Goal: Task Accomplishment & Management: Use online tool/utility

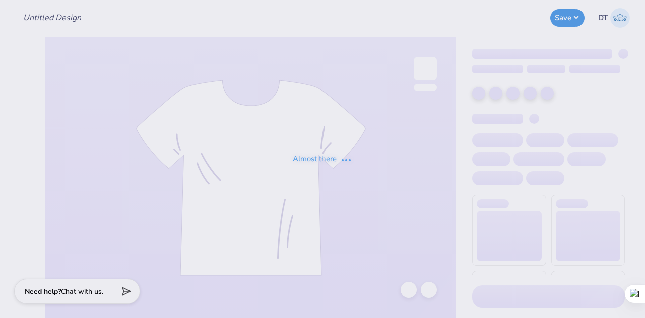
type input "test"
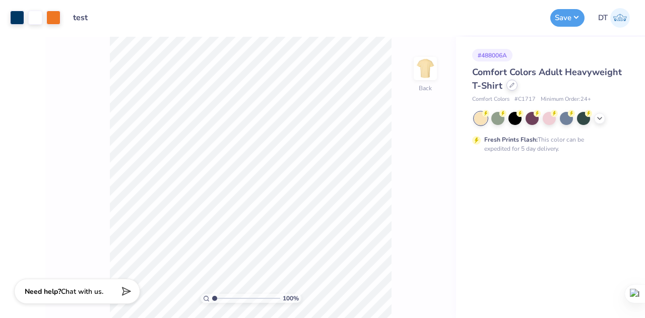
click at [511, 85] on icon at bounding box center [512, 85] width 5 height 5
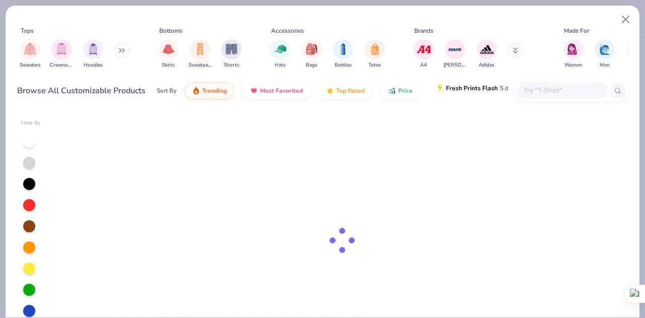
click at [488, 91] on span "Fresh Prints Flash" at bounding box center [472, 88] width 52 height 8
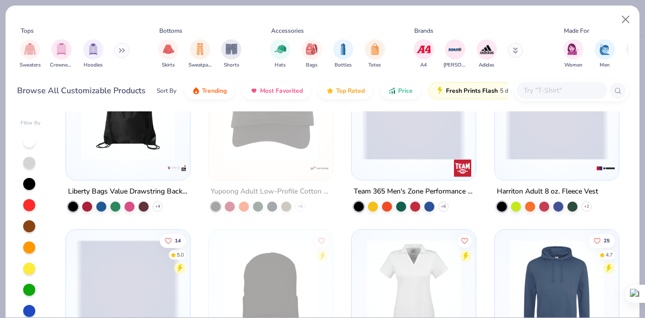
scroll to position [181, 0]
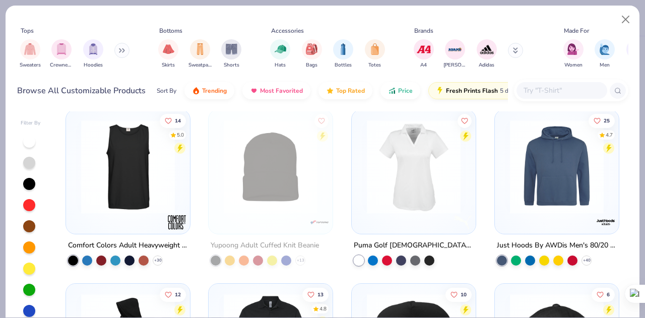
click at [382, 187] on img at bounding box center [414, 167] width 104 height 94
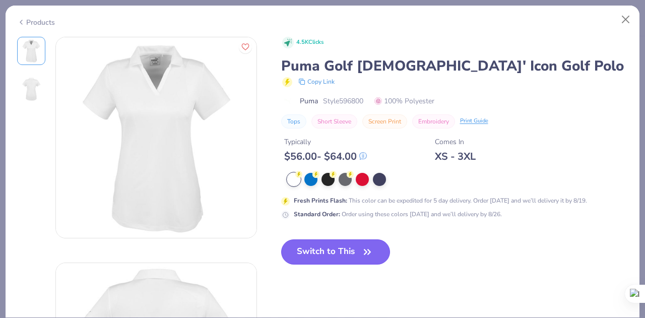
click at [327, 239] on button "Switch to This" at bounding box center [335, 251] width 109 height 25
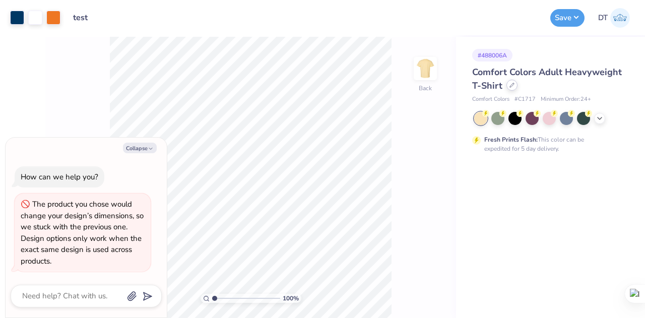
click at [512, 90] on div at bounding box center [511, 85] width 11 height 11
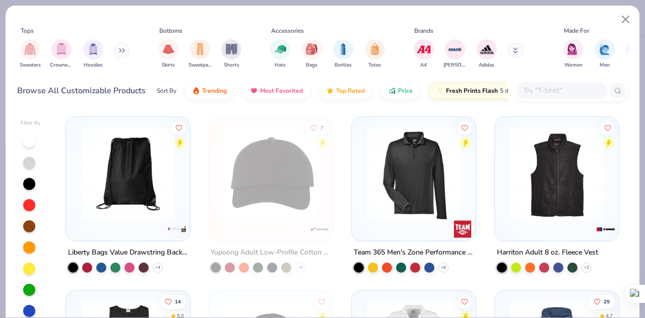
click at [437, 172] on img at bounding box center [414, 174] width 104 height 94
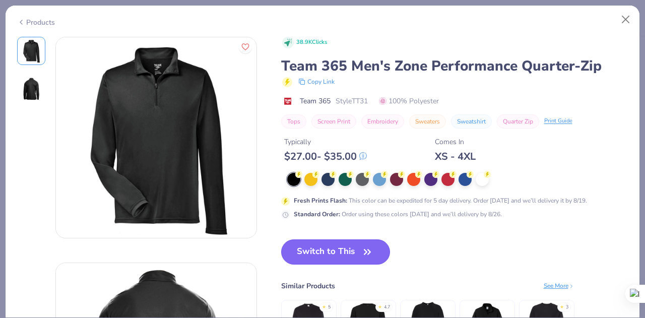
click at [312, 263] on button "Switch to This" at bounding box center [335, 251] width 109 height 25
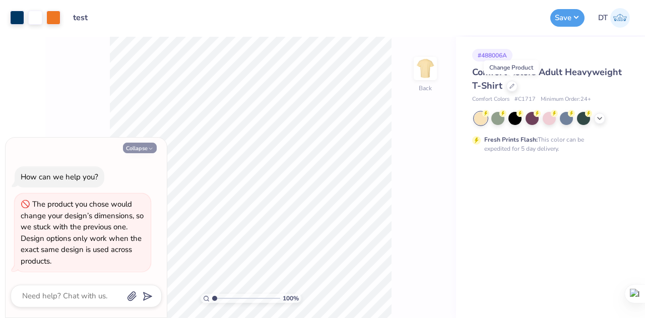
click at [133, 151] on button "Collapse" at bounding box center [140, 148] width 34 height 11
type textarea "x"
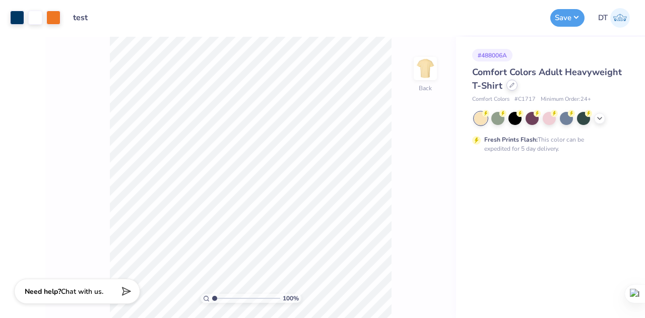
click at [511, 85] on icon at bounding box center [512, 85] width 5 height 5
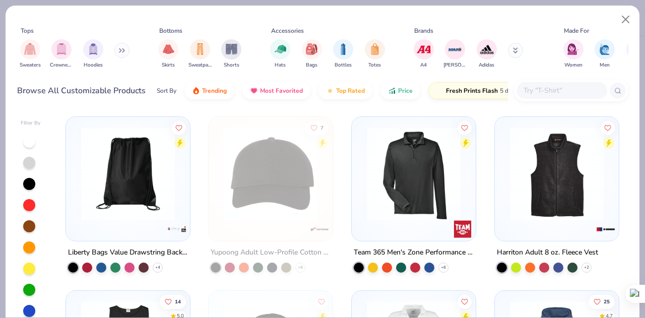
click at [541, 85] on input "text" at bounding box center [562, 91] width 78 height 12
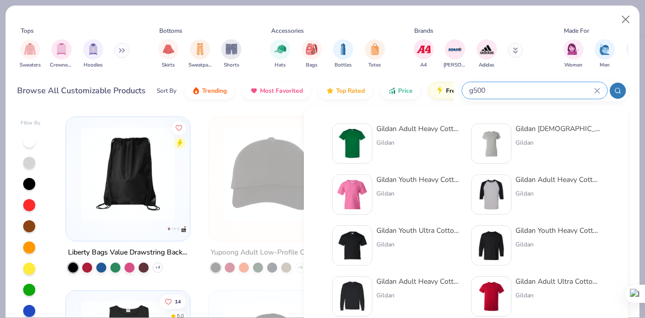
type input "g500"
click at [345, 161] on div at bounding box center [352, 143] width 40 height 40
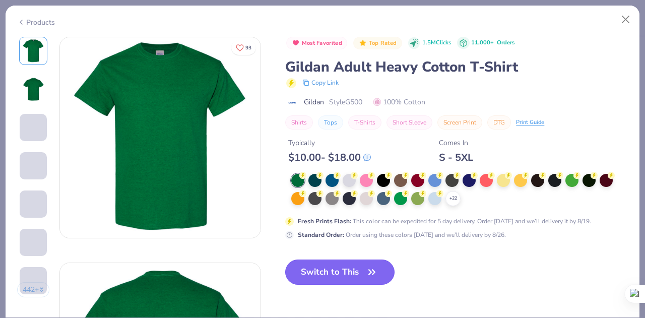
click at [340, 271] on button "Switch to This" at bounding box center [339, 272] width 109 height 25
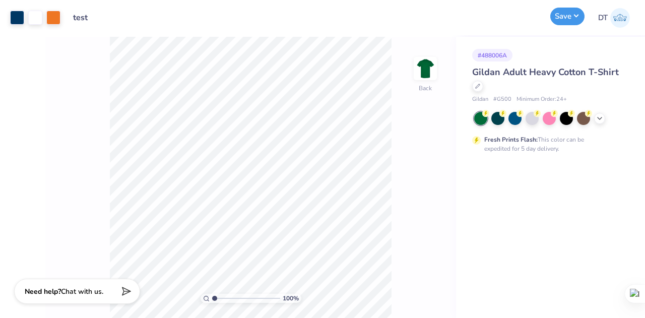
click at [564, 10] on button "Save" at bounding box center [567, 17] width 34 height 18
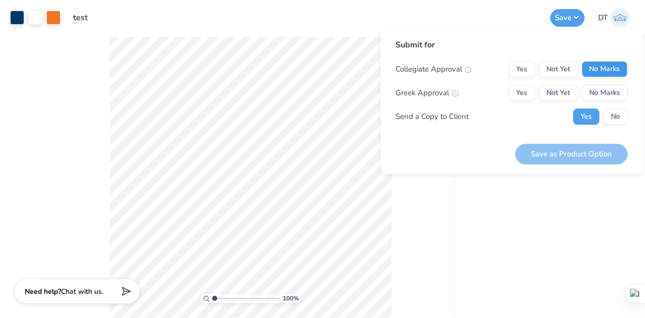
click at [582, 66] on button "No Marks" at bounding box center [605, 69] width 46 height 16
click at [588, 78] on div "Collegiate Approval Yes Not Yet No Marks Greek Approval Yes Not Yet No Marks Se…" at bounding box center [512, 93] width 232 height 64
click at [591, 90] on button "No Marks" at bounding box center [605, 93] width 46 height 16
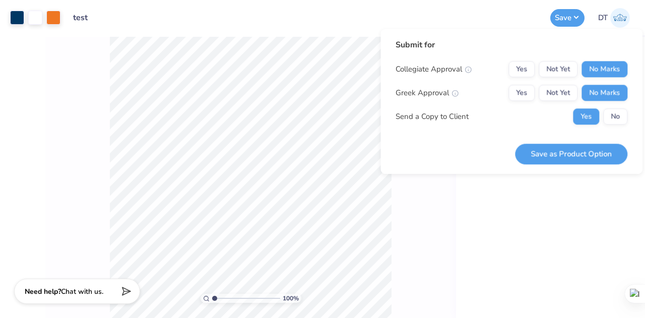
click at [565, 167] on div "Submit for Collegiate Approval Yes Not Yet No Marks Greek Approval Yes Not Yet …" at bounding box center [512, 101] width 262 height 145
click at [576, 157] on button "Save as Product Option" at bounding box center [571, 154] width 112 height 21
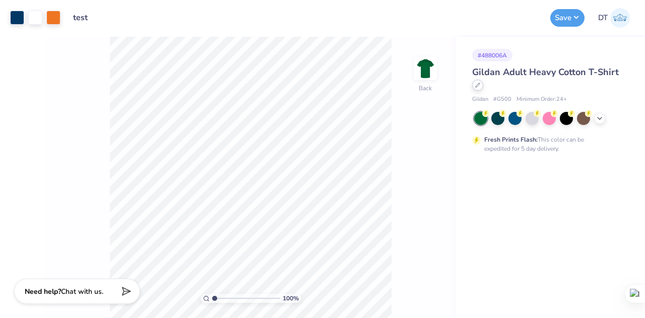
click at [483, 87] on div at bounding box center [477, 85] width 11 height 11
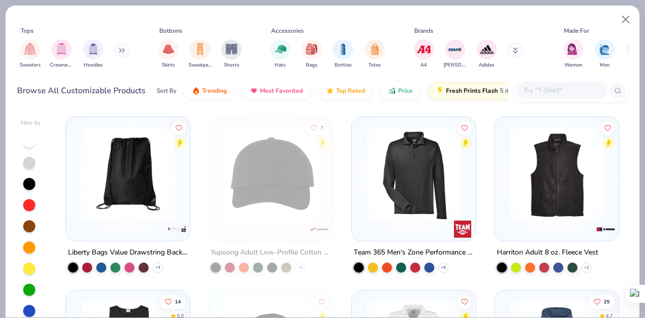
click at [543, 213] on img at bounding box center [557, 174] width 104 height 94
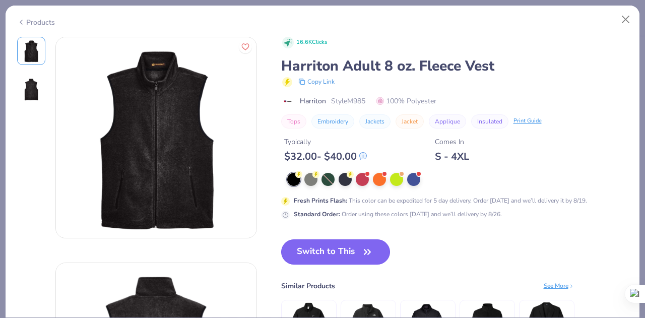
click at [313, 246] on button "Switch to This" at bounding box center [335, 251] width 109 height 25
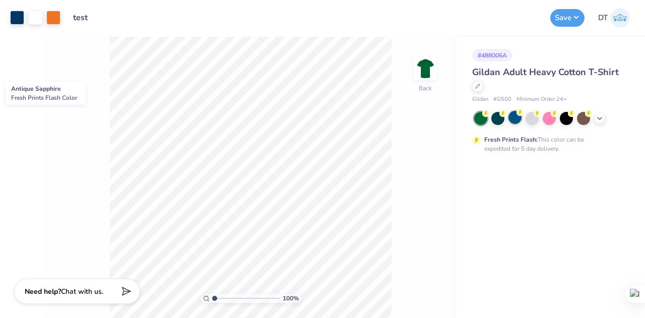
click at [515, 123] on div at bounding box center [515, 117] width 13 height 13
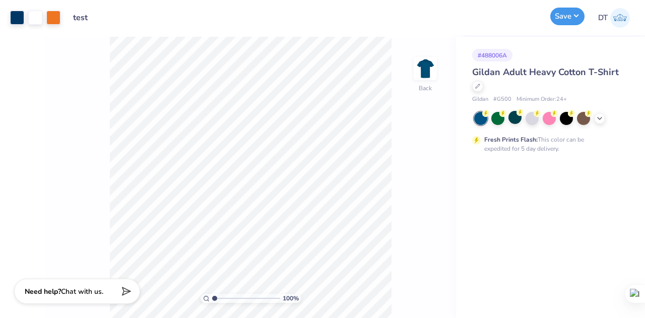
click at [569, 19] on button "Save" at bounding box center [567, 17] width 34 height 18
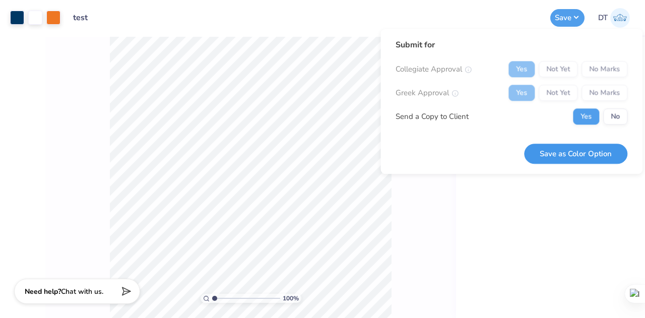
click at [571, 155] on button "Save as Color Option" at bounding box center [575, 154] width 103 height 21
click at [512, 212] on div "# 488006A Gildan Adult Heavy Cotton T-Shirt Gildan # G500 Minimum Order: 24 + F…" at bounding box center [550, 177] width 189 height 281
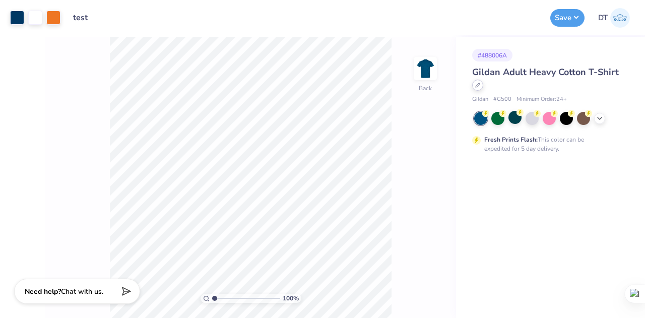
click at [480, 86] on icon at bounding box center [477, 85] width 5 height 5
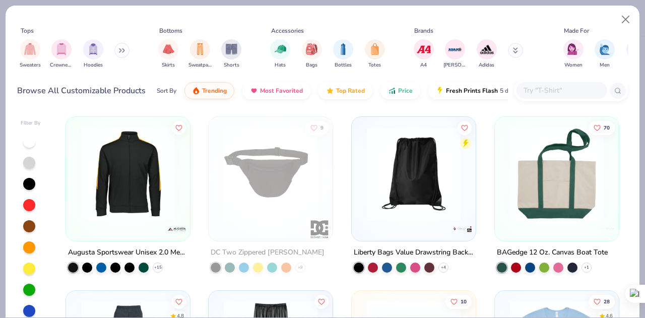
click at [452, 180] on img at bounding box center [414, 174] width 104 height 94
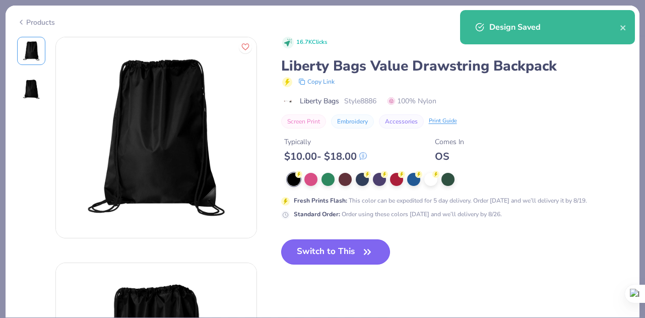
click at [340, 256] on button "Switch to This" at bounding box center [335, 251] width 109 height 25
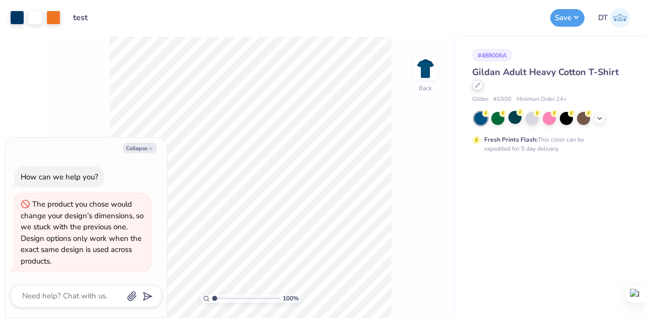
click at [477, 85] on icon at bounding box center [477, 85] width 5 height 5
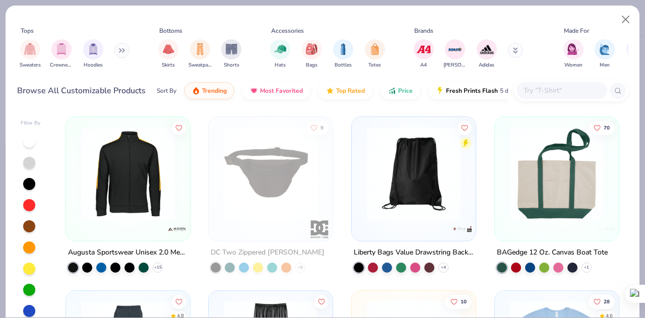
type textarea "x"
click at [529, 88] on input "text" at bounding box center [562, 91] width 78 height 12
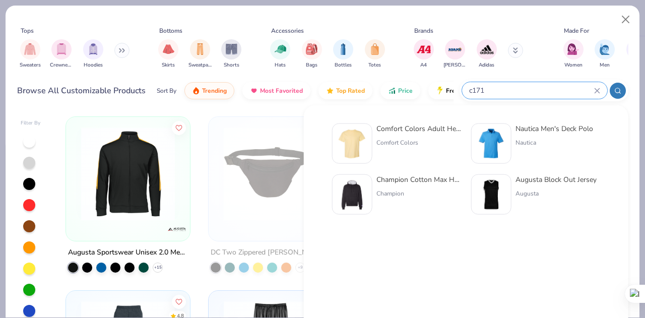
type input "c171"
click at [352, 139] on img at bounding box center [352, 143] width 31 height 31
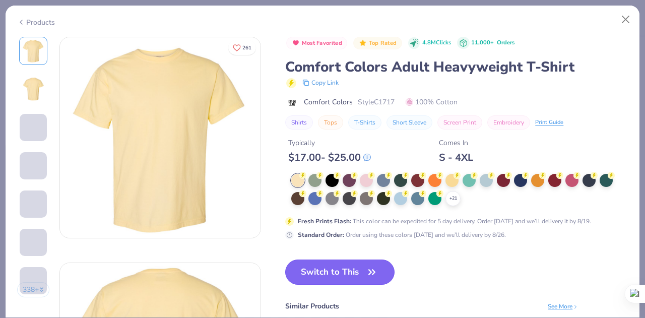
click at [307, 263] on button "Switch to This" at bounding box center [339, 272] width 109 height 25
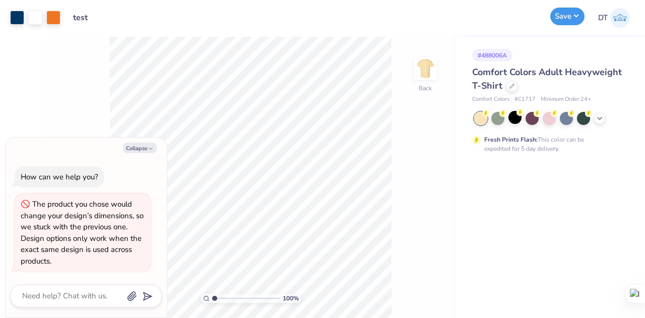
click at [561, 17] on button "Save" at bounding box center [567, 17] width 34 height 18
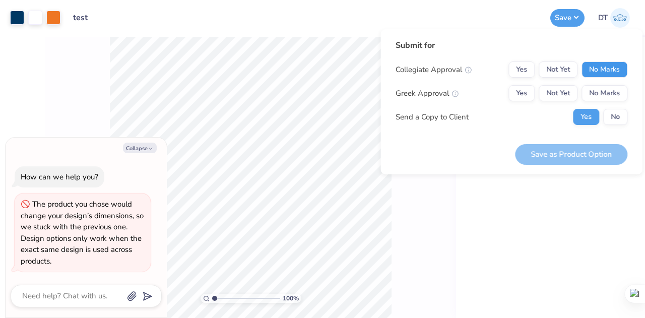
click at [596, 64] on button "No Marks" at bounding box center [605, 69] width 46 height 16
click at [596, 91] on button "No Marks" at bounding box center [605, 93] width 46 height 16
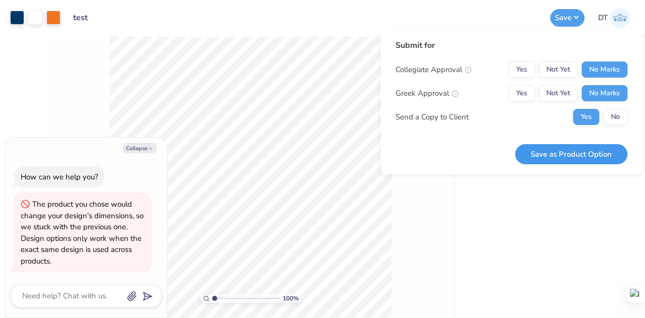
click at [573, 154] on button "Save as Product Option" at bounding box center [571, 154] width 112 height 21
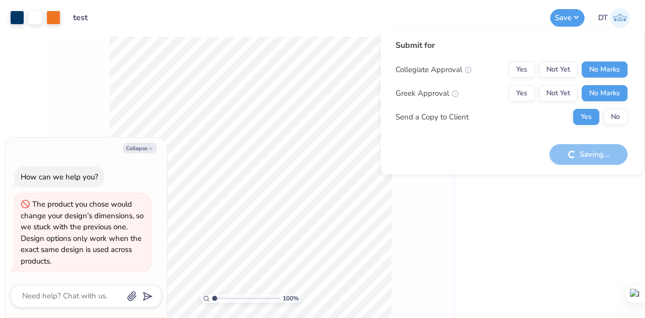
type textarea "x"
